Goal: Information Seeking & Learning: Compare options

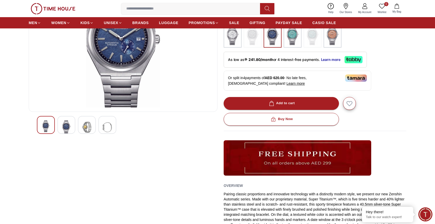
scroll to position [76, 0]
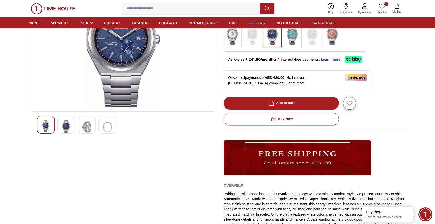
click at [90, 127] on img at bounding box center [86, 127] width 9 height 14
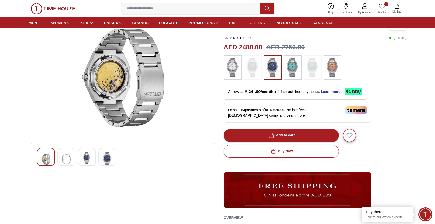
scroll to position [44, 0]
click at [48, 152] on div at bounding box center [46, 157] width 18 height 18
click at [88, 156] on img at bounding box center [86, 159] width 9 height 12
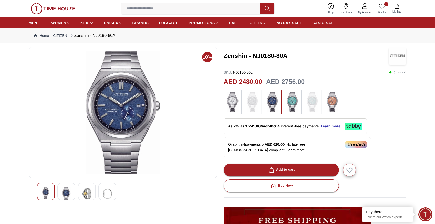
scroll to position [6, 0]
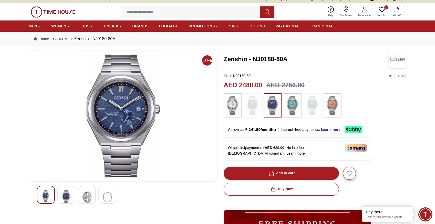
click at [338, 100] on img at bounding box center [332, 105] width 13 height 19
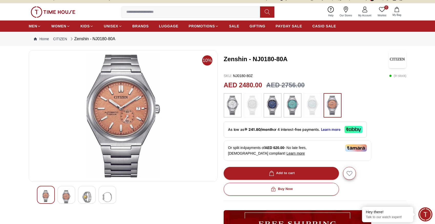
click at [313, 108] on img at bounding box center [312, 105] width 13 height 19
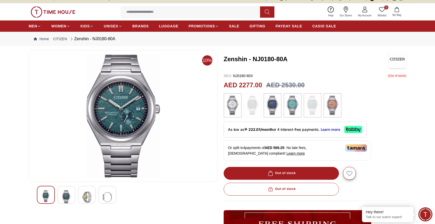
click at [257, 106] on img at bounding box center [252, 105] width 13 height 19
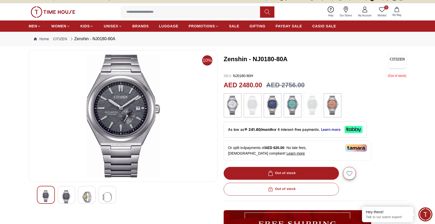
click at [268, 107] on img at bounding box center [272, 105] width 13 height 19
